Goal: Check status: Check status

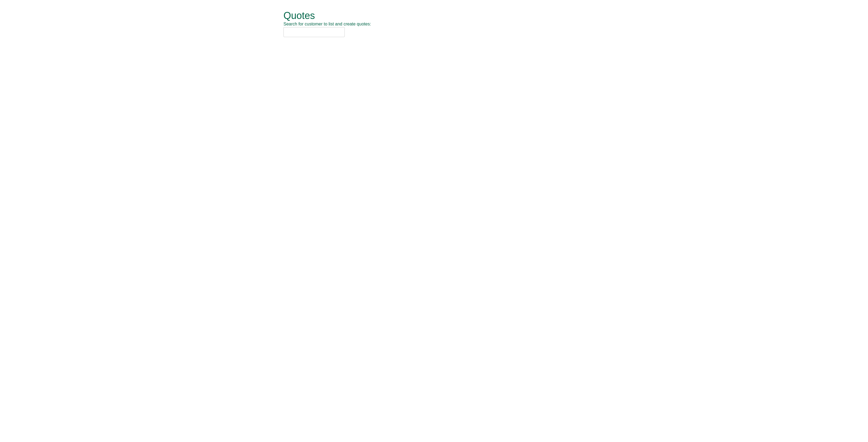
click at [297, 29] on input "text" at bounding box center [313, 32] width 61 height 10
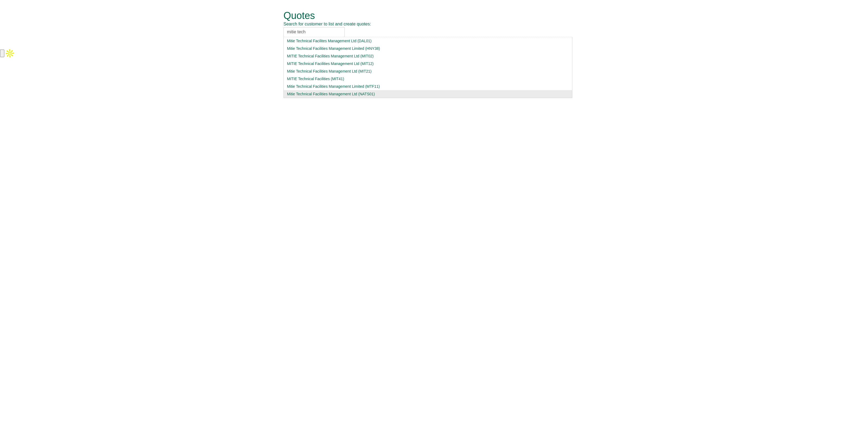
type input "mitie tech"
click at [333, 92] on div "Mitie Technical Facilities Management Ltd (NATS01)" at bounding box center [428, 93] width 282 height 5
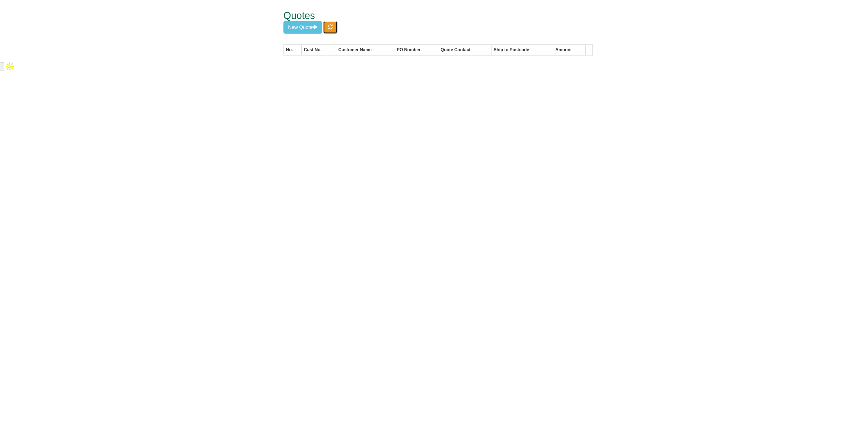
click at [329, 26] on span "button" at bounding box center [330, 26] width 5 height 5
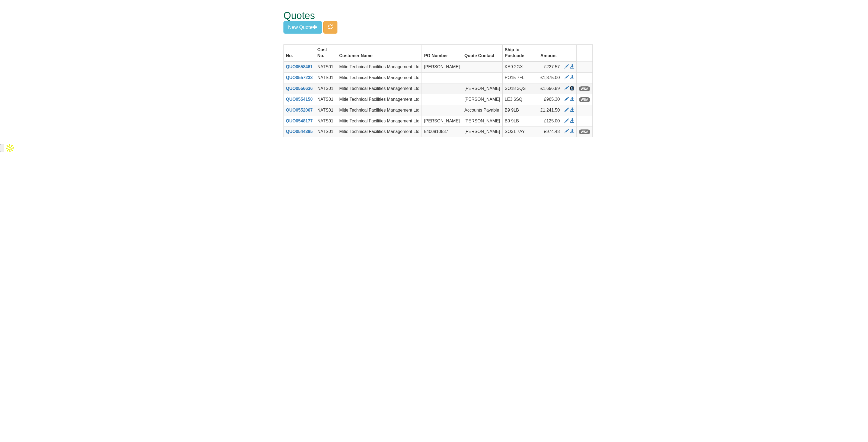
click at [573, 89] on span at bounding box center [572, 88] width 4 height 4
click at [573, 98] on span at bounding box center [572, 99] width 4 height 4
click at [566, 88] on span at bounding box center [566, 88] width 4 height 4
click at [566, 75] on span at bounding box center [566, 77] width 4 height 4
